Goal: Task Accomplishment & Management: Use online tool/utility

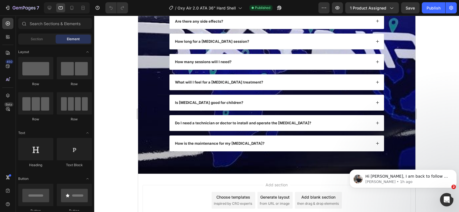
scroll to position [2041, 0]
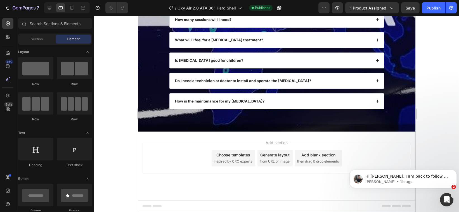
drag, startPoint x: 413, startPoint y: 33, endPoint x: 567, endPoint y: 226, distance: 246.8
click at [47, 9] on icon at bounding box center [50, 8] width 6 height 6
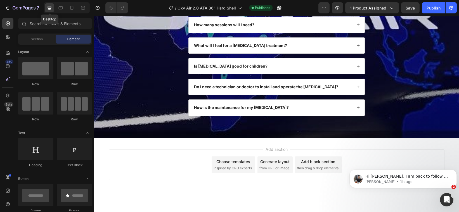
scroll to position [2031, 0]
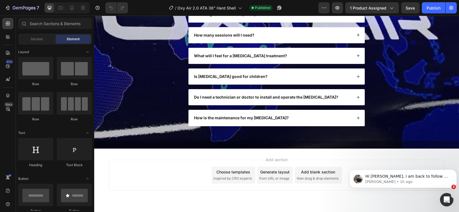
click at [272, 177] on div "Generate layout from URL or image" at bounding box center [274, 175] width 35 height 17
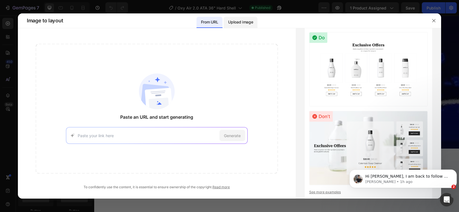
click at [238, 23] on p "Upload image" at bounding box center [240, 22] width 25 height 7
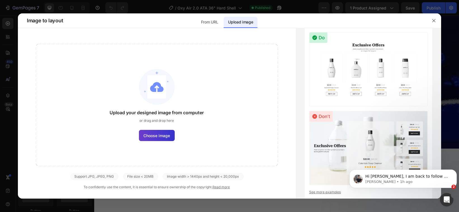
click at [157, 136] on span "Choose image" at bounding box center [157, 136] width 27 height 6
click at [0, 0] on input "Choose image" at bounding box center [0, 0] width 0 height 0
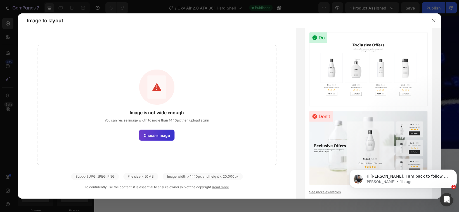
click at [168, 137] on span "Choose image" at bounding box center [157, 135] width 26 height 6
click at [0, 0] on input "Choose image" at bounding box center [0, 0] width 0 height 0
click at [170, 137] on span "Choose image" at bounding box center [157, 135] width 26 height 6
click at [0, 0] on input "Choose image" at bounding box center [0, 0] width 0 height 0
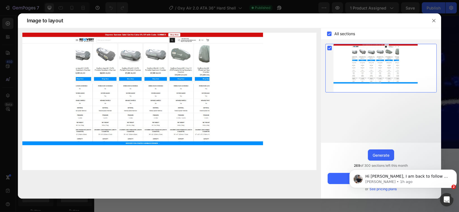
click html "Hi [PERSON_NAME], I am back to follow up with you. May I know if everything is …"
click at [379, 156] on div "Generate" at bounding box center [380, 155] width 17 height 6
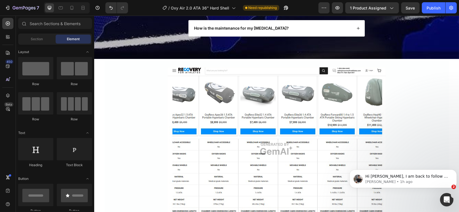
scroll to position [2135, 0]
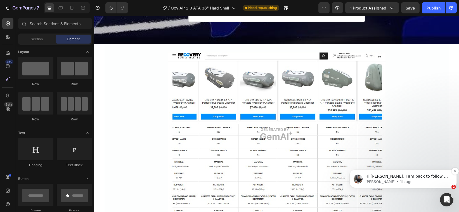
click at [381, 179] on p "[PERSON_NAME] • 1h ago" at bounding box center [407, 181] width 84 height 5
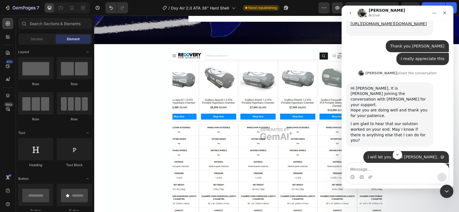
scroll to position [1951, 0]
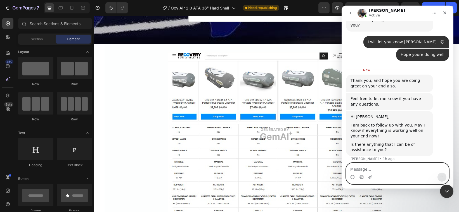
click at [365, 170] on textarea "Message…" at bounding box center [397, 167] width 102 height 9
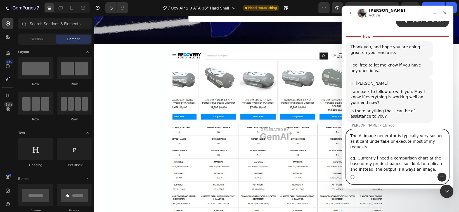
scroll to position [1985, 0]
paste textarea "[URL][DOMAIN_NAME][DOMAIN_NAME]"
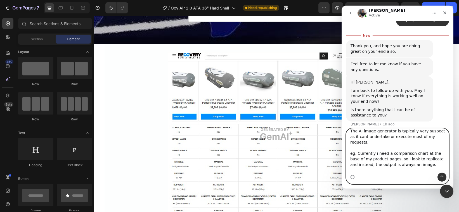
scroll to position [20, 0]
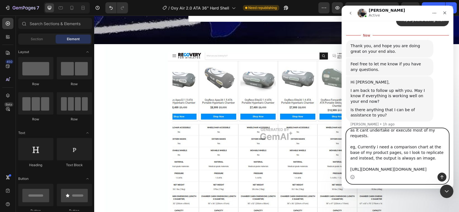
type textarea "The AI image generator is typically very suspect as it cant undertake or execut…"
click at [441, 177] on icon "Send a message…" at bounding box center [441, 177] width 4 height 4
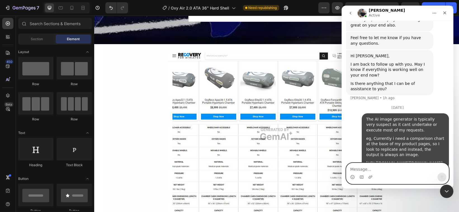
scroll to position [2039, 0]
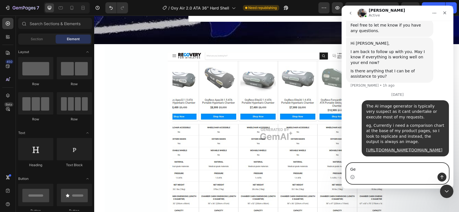
type textarea "G"
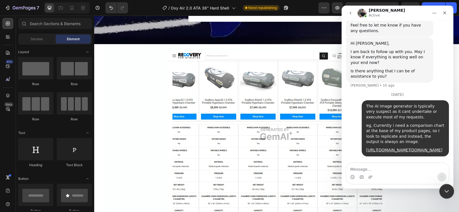
click at [444, 185] on div "Close Intercom Messenger" at bounding box center [445, 190] width 13 height 13
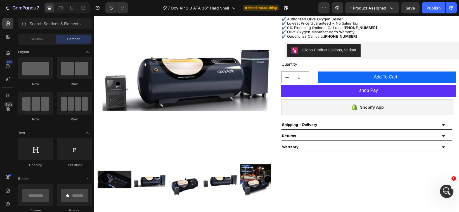
scroll to position [0, 0]
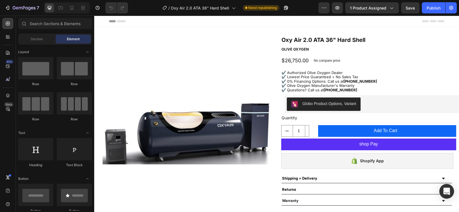
click at [446, 189] on icon "Open Intercom Messenger" at bounding box center [446, 191] width 6 height 7
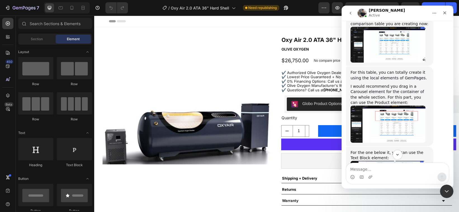
scroll to position [2291, 0]
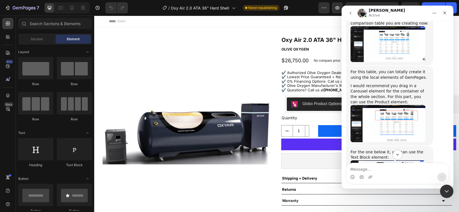
click at [396, 119] on img "Tony says…" at bounding box center [387, 123] width 75 height 37
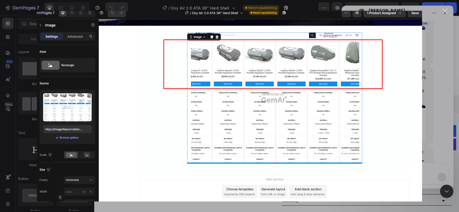
click at [447, 9] on div "Close" at bounding box center [444, 10] width 5 height 5
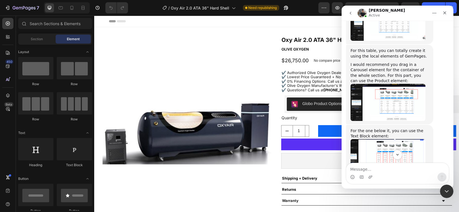
scroll to position [2315, 0]
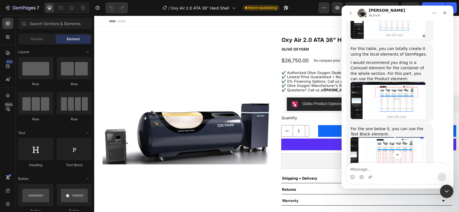
click at [401, 105] on img "Tony says…" at bounding box center [387, 100] width 75 height 37
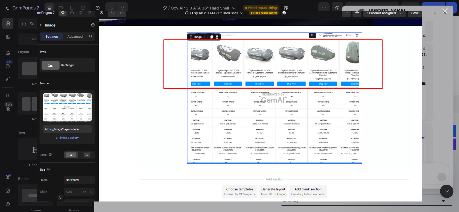
scroll to position [0, 0]
click at [446, 11] on div "Close" at bounding box center [444, 10] width 5 height 5
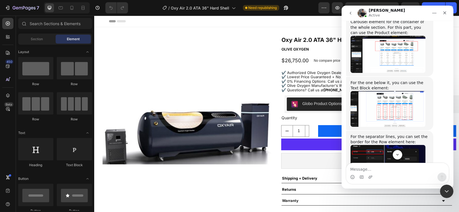
scroll to position [2361, 0]
click at [404, 117] on img "Tony says…" at bounding box center [387, 109] width 75 height 36
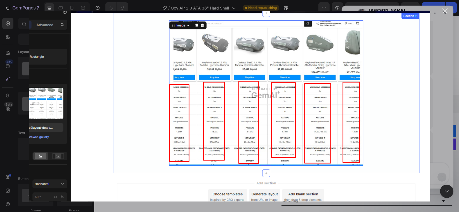
click at [443, 13] on div "Close" at bounding box center [444, 10] width 5 height 5
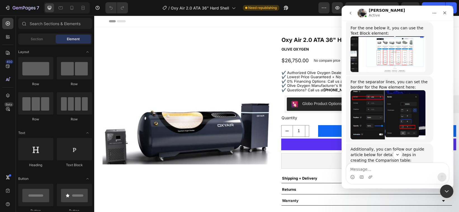
scroll to position [2416, 0]
click at [398, 101] on img "Tony says…" at bounding box center [387, 114] width 75 height 49
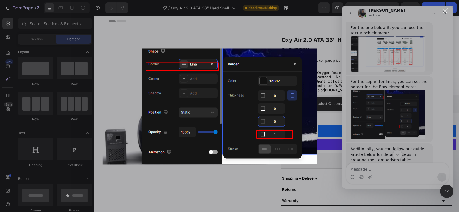
click at [410, 111] on div "Intercom messenger" at bounding box center [229, 106] width 459 height 212
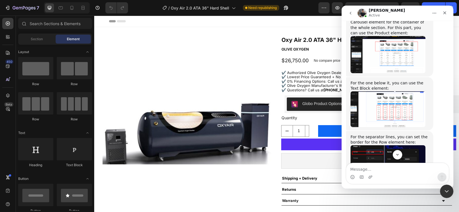
scroll to position [2340, 0]
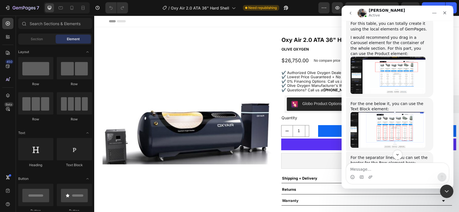
click at [414, 85] on img "Tony says…" at bounding box center [387, 75] width 75 height 37
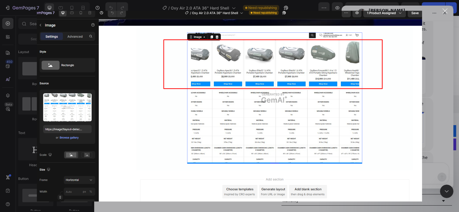
click at [446, 7] on div "Intercom messenger" at bounding box center [229, 106] width 459 height 212
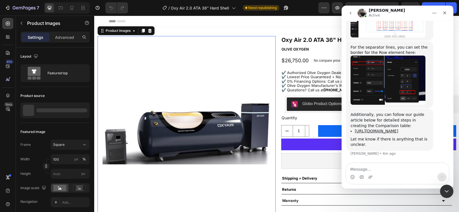
scroll to position [46, 0]
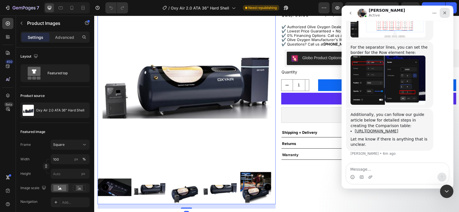
click at [445, 12] on icon "Close" at bounding box center [444, 12] width 3 height 3
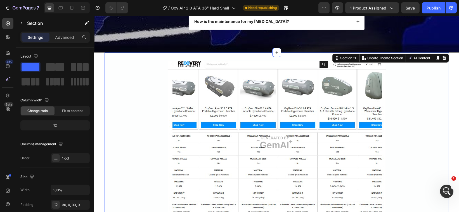
scroll to position [2470, 0]
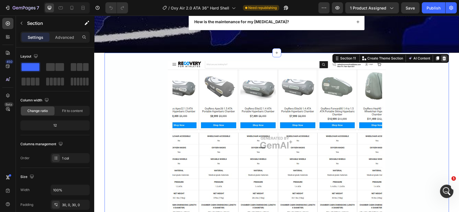
click at [442, 61] on icon at bounding box center [443, 58] width 4 height 4
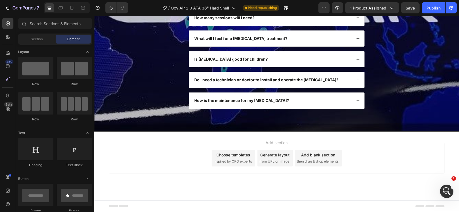
click at [236, 155] on div "Choose templates" at bounding box center [233, 155] width 34 height 6
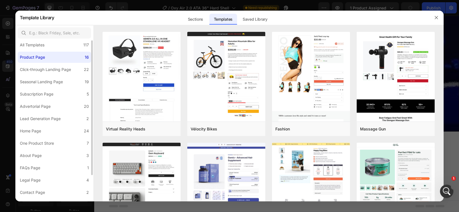
scroll to position [0, 0]
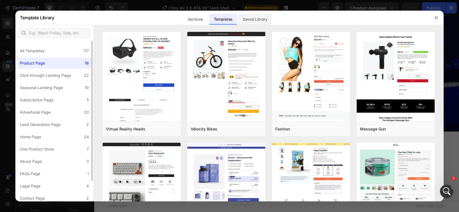
click at [260, 17] on div "Saved Library" at bounding box center [255, 19] width 34 height 11
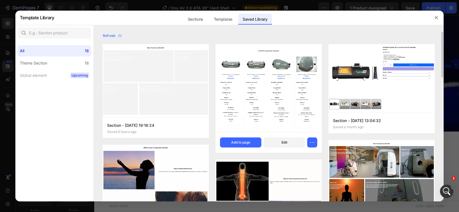
click at [262, 75] on img at bounding box center [268, 92] width 106 height 97
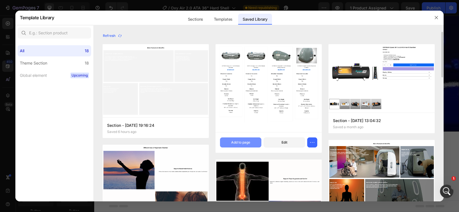
click at [241, 140] on div "Add to page" at bounding box center [240, 142] width 19 height 5
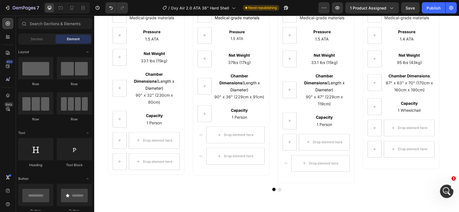
scroll to position [2713, 0]
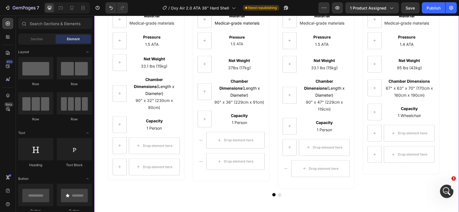
click at [277, 193] on button "Dot" at bounding box center [278, 194] width 3 height 3
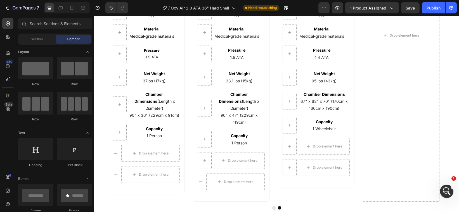
scroll to position [2738, 0]
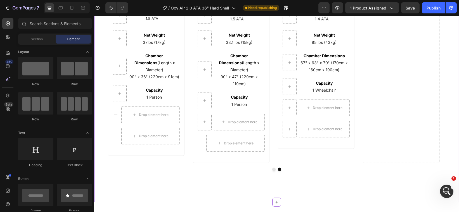
click at [272, 168] on button "Dot" at bounding box center [273, 169] width 3 height 3
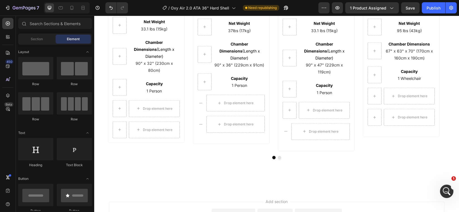
scroll to position [2745, 0]
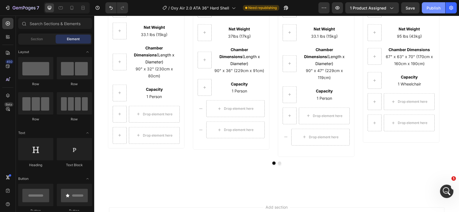
click at [433, 8] on div "Publish" at bounding box center [433, 8] width 14 height 6
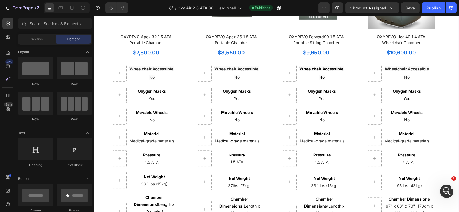
scroll to position [2568, 0]
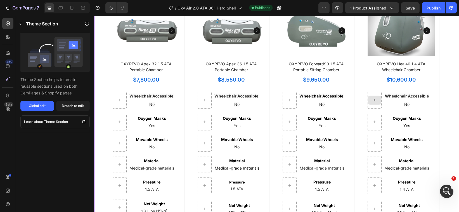
click at [374, 105] on div at bounding box center [374, 100] width 14 height 17
click at [81, 104] on div "Detach to edit" at bounding box center [73, 105] width 22 height 5
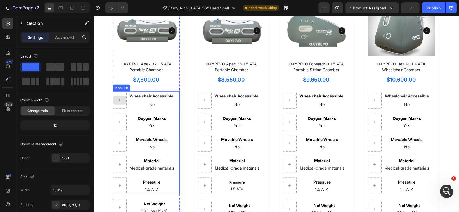
click at [120, 105] on div at bounding box center [119, 100] width 14 height 17
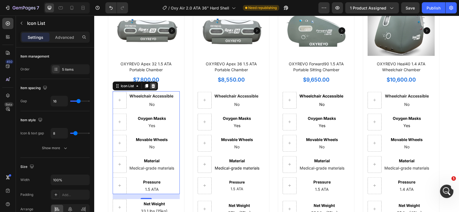
click at [152, 87] on icon at bounding box center [153, 86] width 4 height 4
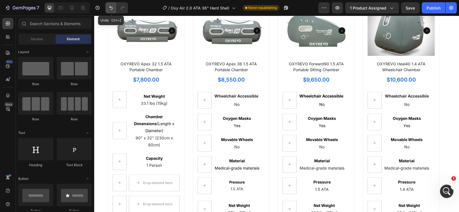
click at [113, 11] on button "Undo/Redo" at bounding box center [110, 7] width 11 height 11
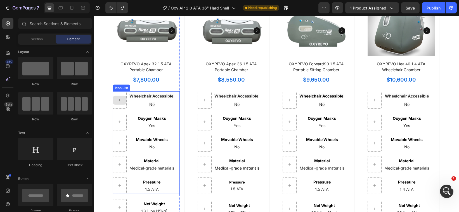
click at [117, 105] on div at bounding box center [119, 100] width 14 height 17
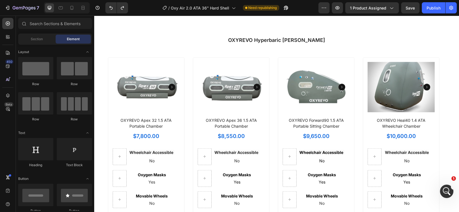
scroll to position [2517, 0]
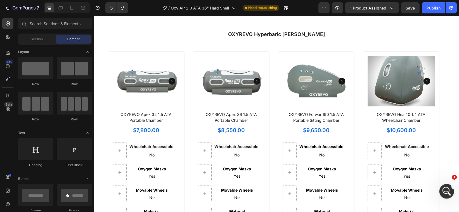
click at [446, 192] on icon "Open Intercom Messenger" at bounding box center [445, 190] width 9 height 9
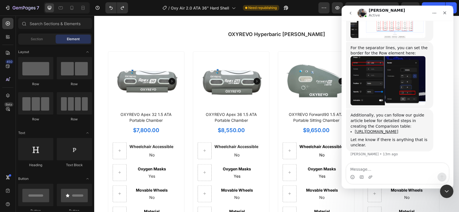
scroll to position [2471, 0]
click at [393, 168] on textarea "Message…" at bounding box center [397, 167] width 102 height 9
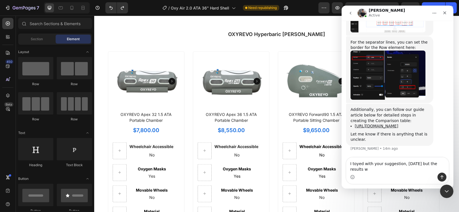
scroll to position [2477, 0]
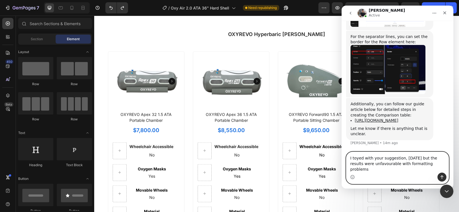
click at [429, 170] on textarea "I toyed with your suggestion, yesterday but the results were unfavourable with …" at bounding box center [397, 162] width 102 height 21
paste textarea "[URL][DOMAIN_NAME][DOMAIN_NAME]"
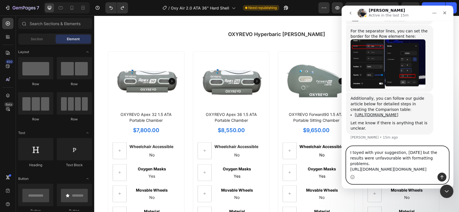
scroll to position [2505, 0]
click at [369, 146] on textarea "I toyed with your suggestion, yesterday but the results were unfavourable with …" at bounding box center [397, 159] width 102 height 26
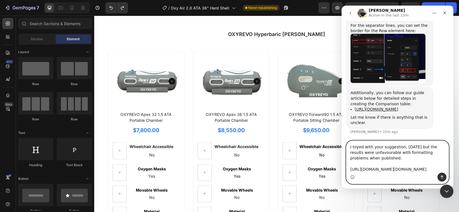
scroll to position [10, 0]
click at [431, 165] on textarea "I toyed with your suggestion, yesterday but the results were unfavourable with …" at bounding box center [397, 157] width 102 height 32
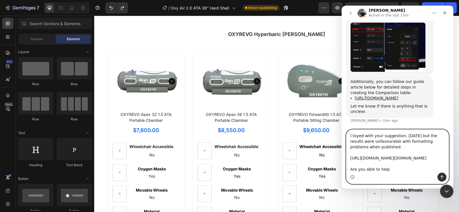
type textarea "I toyed with your suggestion, yesterday but the results were unfavourable with …"
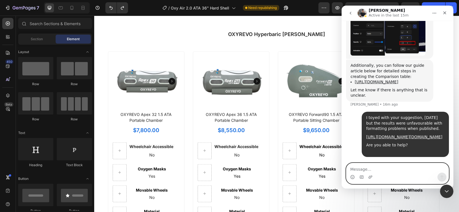
scroll to position [2543, 0]
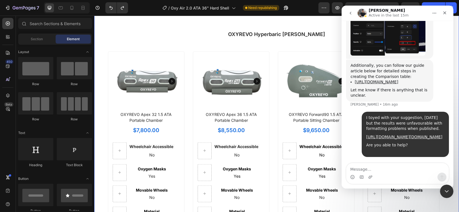
click at [201, 26] on div "OXYREVO Hyperbaric Chambers Heading Product Images OXYREVO Apex 32 1.5 ATA Port…" at bounding box center [276, 215] width 365 height 415
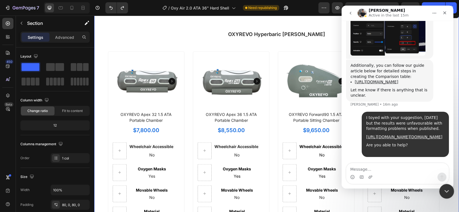
click at [446, 192] on icon "Close Intercom Messenger" at bounding box center [445, 190] width 7 height 7
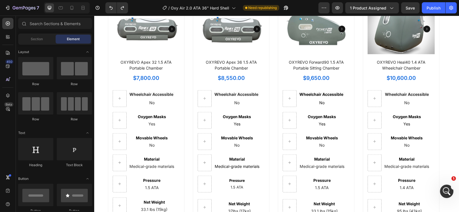
scroll to position [2564, 0]
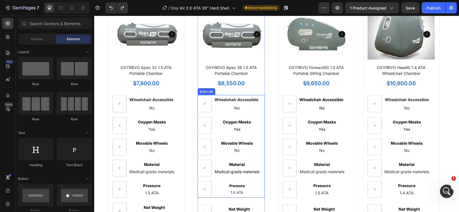
click at [204, 93] on div "Icon List" at bounding box center [206, 91] width 18 height 7
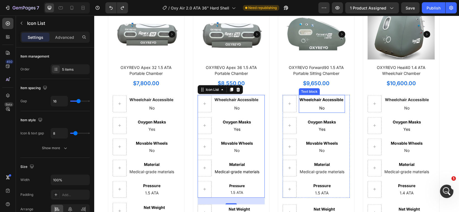
click at [303, 103] on p "Wheelchair Accessible" at bounding box center [321, 100] width 45 height 8
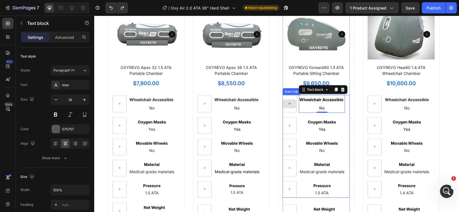
click at [290, 108] on div at bounding box center [289, 104] width 14 height 17
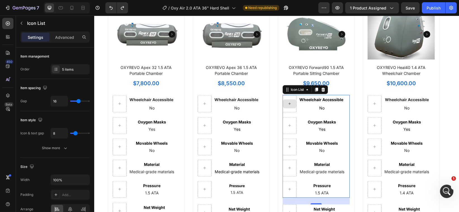
click at [287, 105] on icon at bounding box center [289, 103] width 4 height 5
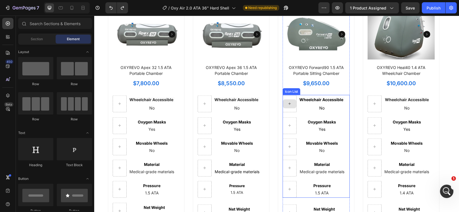
click at [287, 103] on icon at bounding box center [289, 103] width 4 height 5
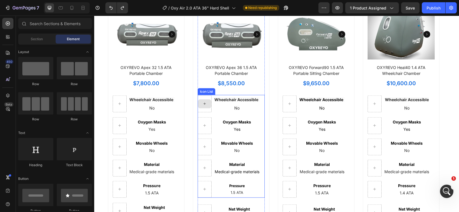
click at [206, 111] on div at bounding box center [204, 104] width 14 height 17
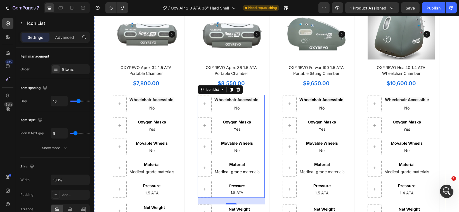
click at [275, 167] on div "Product Images OXYREVO Apex 32 1.5 ATA Portable Chamber Product Title $7,800.00…" at bounding box center [276, 170] width 337 height 332
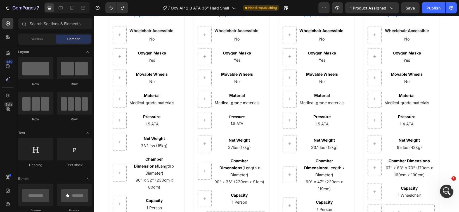
scroll to position [2639, 0]
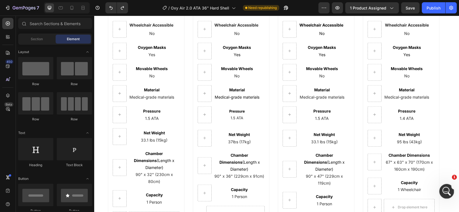
click at [445, 194] on icon "Open Intercom Messenger" at bounding box center [445, 190] width 9 height 9
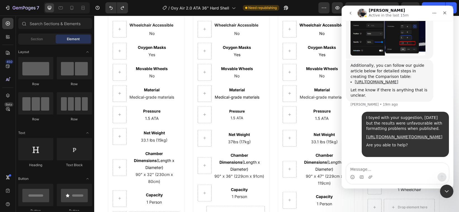
scroll to position [2543, 0]
click at [385, 168] on textarea "Message…" at bounding box center [397, 167] width 102 height 9
type textarea "https://biohackersden.com/products/oxy-air-2-0-ata-36-hard-shell?_pos=1&_psq=ox…"
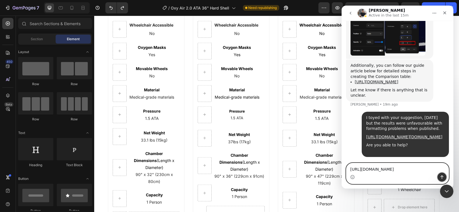
click at [440, 177] on icon "Send a message…" at bounding box center [441, 177] width 4 height 4
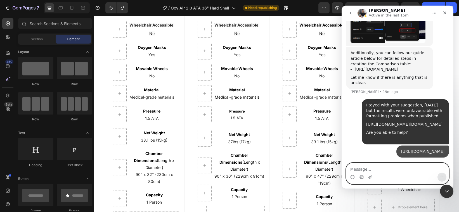
scroll to position [2566, 0]
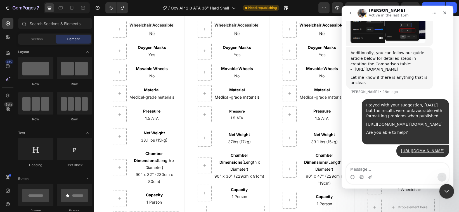
drag, startPoint x: 446, startPoint y: 189, endPoint x: 446, endPoint y: 193, distance: 4.2
click at [446, 193] on icon "Close Intercom Messenger" at bounding box center [445, 190] width 7 height 7
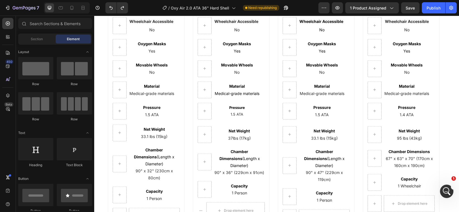
scroll to position [2637, 0]
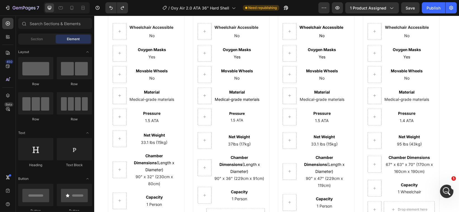
drag, startPoint x: 455, startPoint y: 191, endPoint x: 106, endPoint y: 25, distance: 386.1
click at [445, 190] on icon "Open Intercom Messenger" at bounding box center [445, 190] width 9 height 9
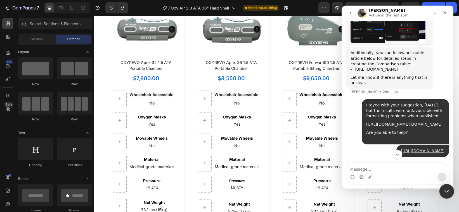
scroll to position [2568, 0]
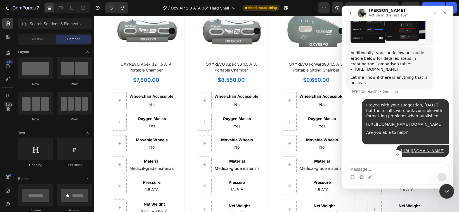
click at [446, 187] on icon "Close Intercom Messenger" at bounding box center [445, 190] width 7 height 7
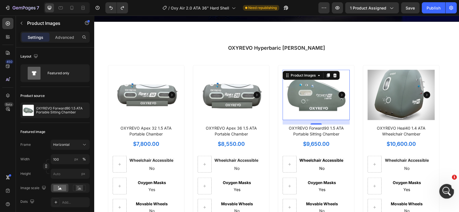
scroll to position [2500, 0]
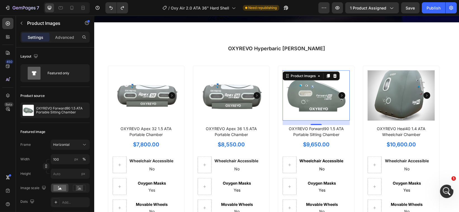
click at [346, 52] on h2 "OXYREVO Hyperbaric Chambers" at bounding box center [276, 49] width 337 height 8
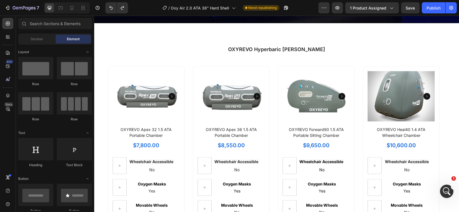
scroll to position [2554, 0]
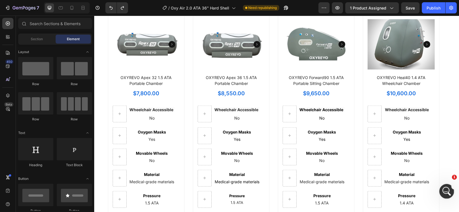
click at [447, 189] on icon "Open Intercom Messenger" at bounding box center [445, 190] width 9 height 9
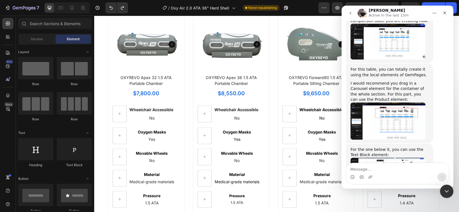
scroll to position [2308, 0]
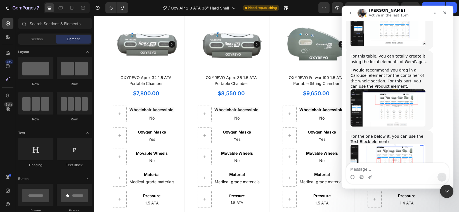
click at [410, 126] on img "Tony says…" at bounding box center [387, 107] width 75 height 37
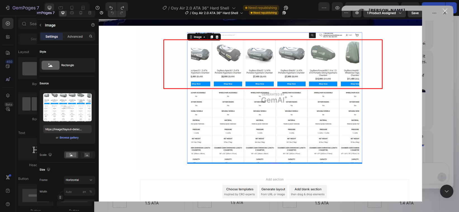
scroll to position [0, 0]
click at [444, 18] on div "Intercom messenger" at bounding box center [229, 106] width 459 height 212
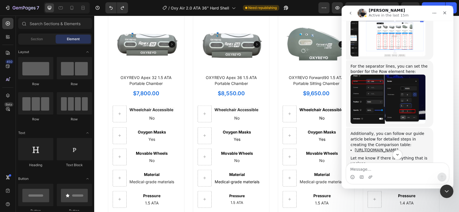
scroll to position [2438, 0]
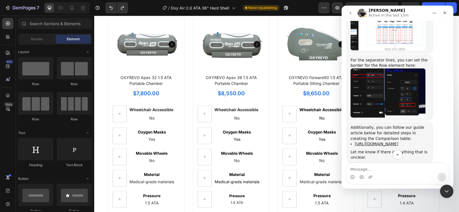
click at [375, 96] on img "Tony says…" at bounding box center [387, 92] width 75 height 49
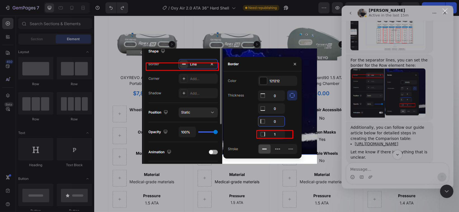
click at [338, 96] on div "Intercom messenger" at bounding box center [229, 106] width 459 height 212
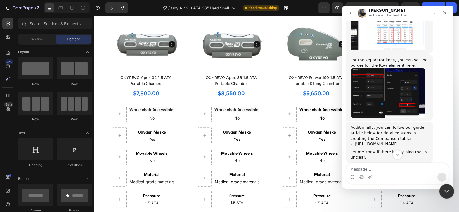
click at [444, 188] on icon "Close Intercom Messenger" at bounding box center [445, 190] width 7 height 7
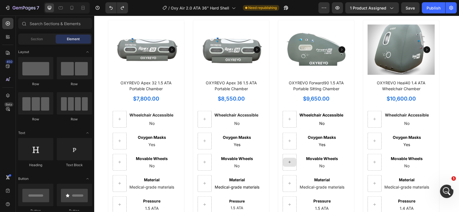
scroll to position [2555, 0]
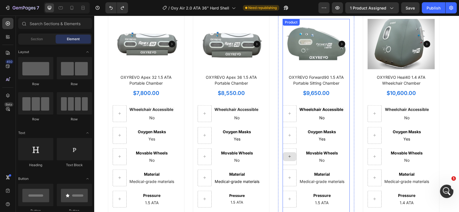
click at [316, 72] on div "Product Images" at bounding box center [315, 46] width 67 height 55
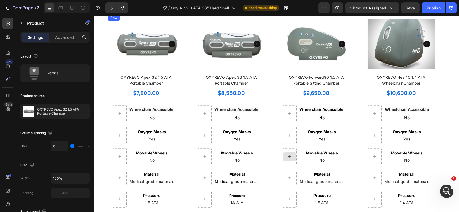
click at [182, 91] on div "Product Images OXYREVO Apex 32 1.5 ATA Portable Chamber Product Title $7,800.00…" at bounding box center [146, 176] width 77 height 324
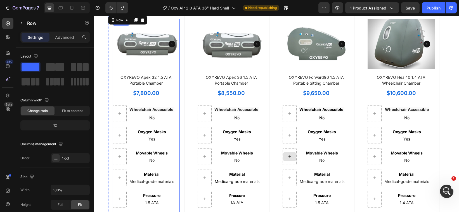
click at [171, 100] on div "OXYREVO Apex 32 1.5 ATA Portable Chamber Product Title $7,800.00 Price Price Ro…" at bounding box center [145, 204] width 67 height 260
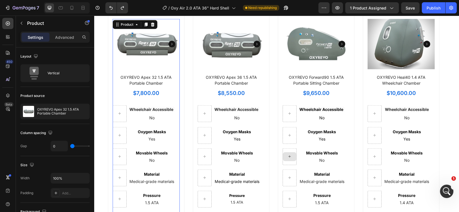
click at [165, 102] on div "OXYREVO Apex 32 1.5 ATA Portable Chamber Product Title $7,800.00 Price Price Ro…" at bounding box center [145, 204] width 67 height 260
click at [155, 125] on ul "Wheelchair Accessible No Text block Oxygen Masks Yes Text block Movable Wheels …" at bounding box center [143, 156] width 62 height 103
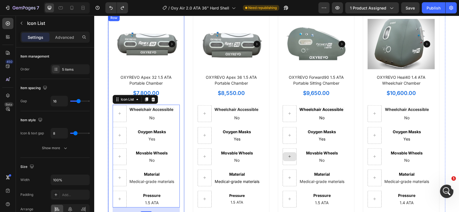
click at [181, 103] on div "Product Images OXYREVO Apex 32 1.5 ATA Portable Chamber Product Title $7,800.00…" at bounding box center [146, 176] width 77 height 324
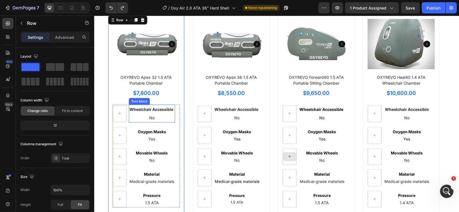
click at [167, 110] on strong "Wheelchair Accessible" at bounding box center [151, 109] width 44 height 5
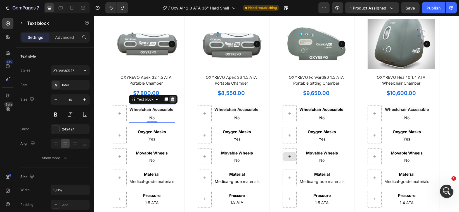
click at [171, 101] on icon at bounding box center [173, 100] width 4 height 4
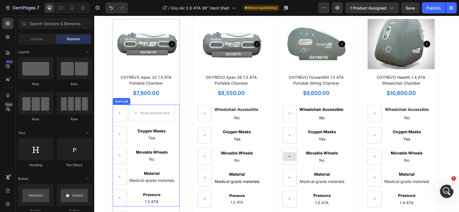
click at [121, 102] on div "Icon List" at bounding box center [120, 101] width 15 height 5
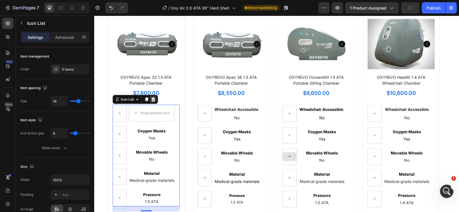
click at [153, 101] on icon at bounding box center [153, 100] width 4 height 4
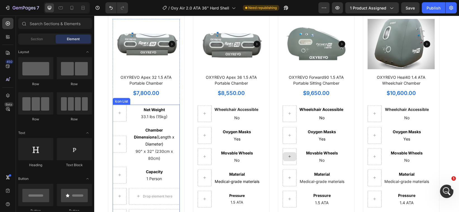
click at [124, 103] on div "Icon List" at bounding box center [121, 101] width 18 height 7
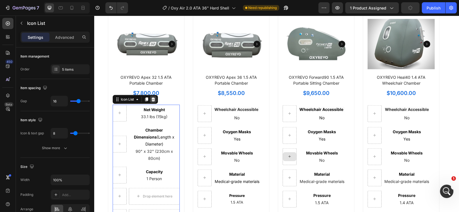
click at [152, 101] on icon at bounding box center [153, 99] width 4 height 4
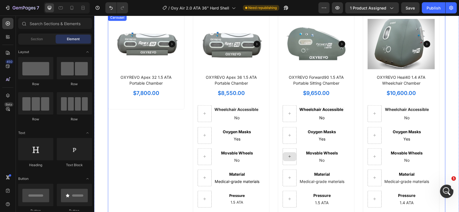
click at [165, 116] on div "Product Images OXYREVO Apex 32 1.5 ATA Portable Chamber Product Title $7,800.00…" at bounding box center [146, 180] width 77 height 332
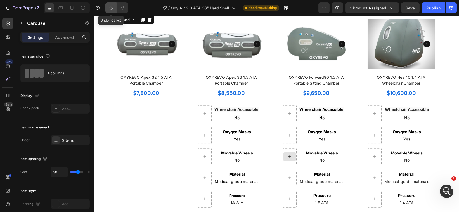
click at [110, 6] on icon "Undo/Redo" at bounding box center [111, 8] width 6 height 6
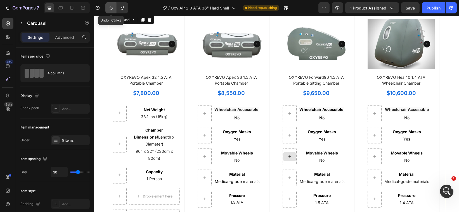
click at [110, 6] on icon "Undo/Redo" at bounding box center [111, 8] width 6 height 6
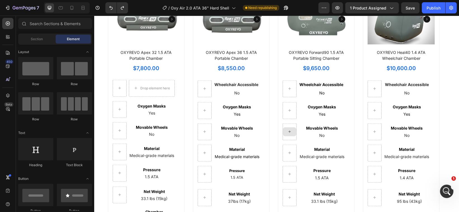
scroll to position [2569, 0]
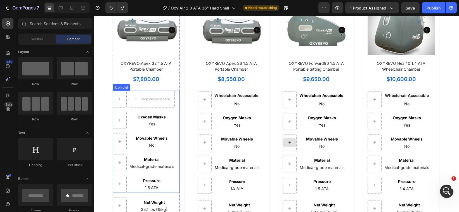
click at [174, 100] on div "Drop element here Oxygen Masks Yes Text block Movable Wheels No Text block Mate…" at bounding box center [145, 142] width 67 height 102
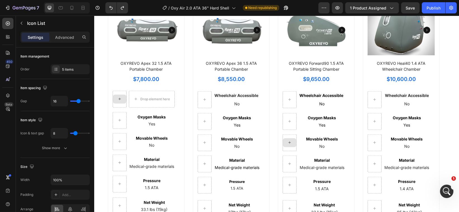
click at [120, 99] on div at bounding box center [119, 99] width 13 height 9
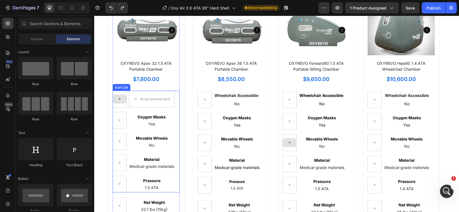
click at [117, 97] on icon at bounding box center [119, 99] width 4 height 5
click at [117, 103] on div at bounding box center [119, 99] width 14 height 17
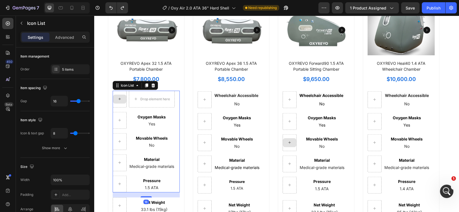
click at [117, 103] on div at bounding box center [119, 99] width 14 height 17
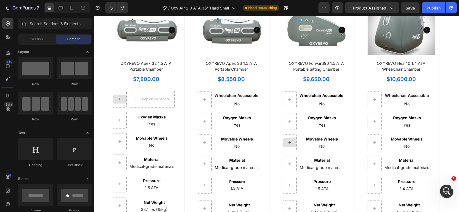
click at [117, 97] on icon at bounding box center [119, 99] width 4 height 5
drag, startPoint x: 73, startPoint y: 143, endPoint x: 63, endPoint y: 145, distance: 10.2
click at [64, 145] on div at bounding box center [74, 149] width 35 height 22
click at [110, 7] on icon "Undo/Redo" at bounding box center [110, 8] width 3 height 4
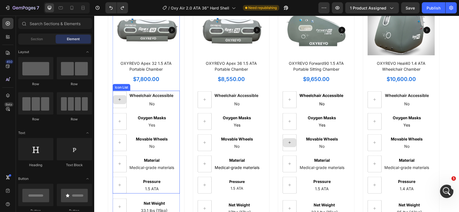
click at [119, 100] on icon at bounding box center [119, 99] width 4 height 5
click at [117, 95] on div at bounding box center [119, 99] width 14 height 17
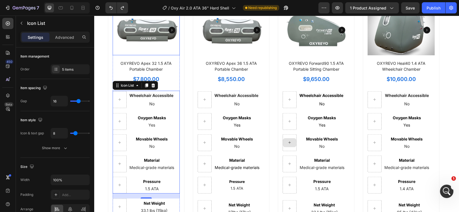
click at [137, 47] on img at bounding box center [145, 30] width 67 height 50
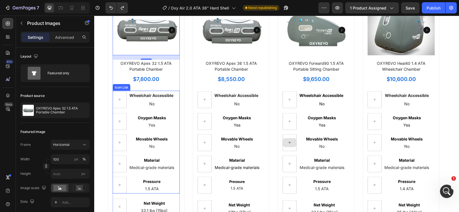
click at [124, 105] on li "Wheelchair Accessible No Text block" at bounding box center [143, 100] width 62 height 18
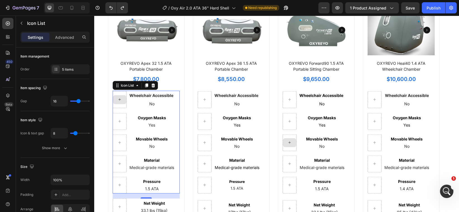
click at [120, 106] on div at bounding box center [119, 99] width 14 height 17
click at [119, 93] on div at bounding box center [119, 99] width 14 height 17
click at [152, 169] on span "Medical-grade materials" at bounding box center [151, 167] width 45 height 5
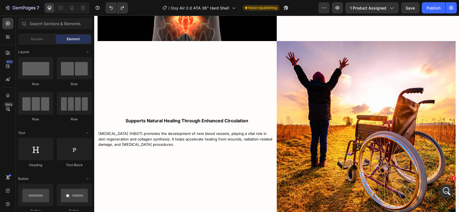
scroll to position [1940, 0]
